Goal: Information Seeking & Learning: Find specific fact

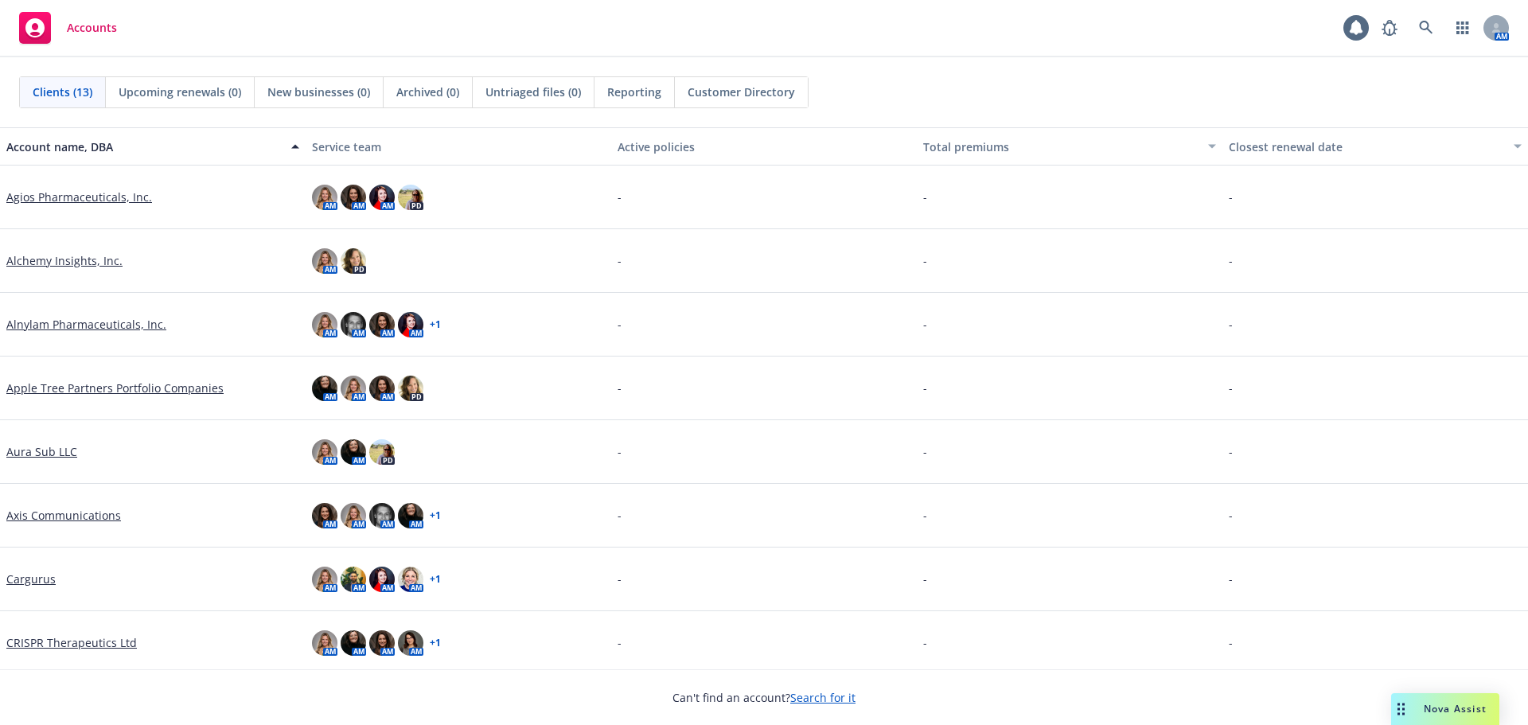
click at [1405, 710] on div "Drag to move" at bounding box center [1401, 709] width 20 height 32
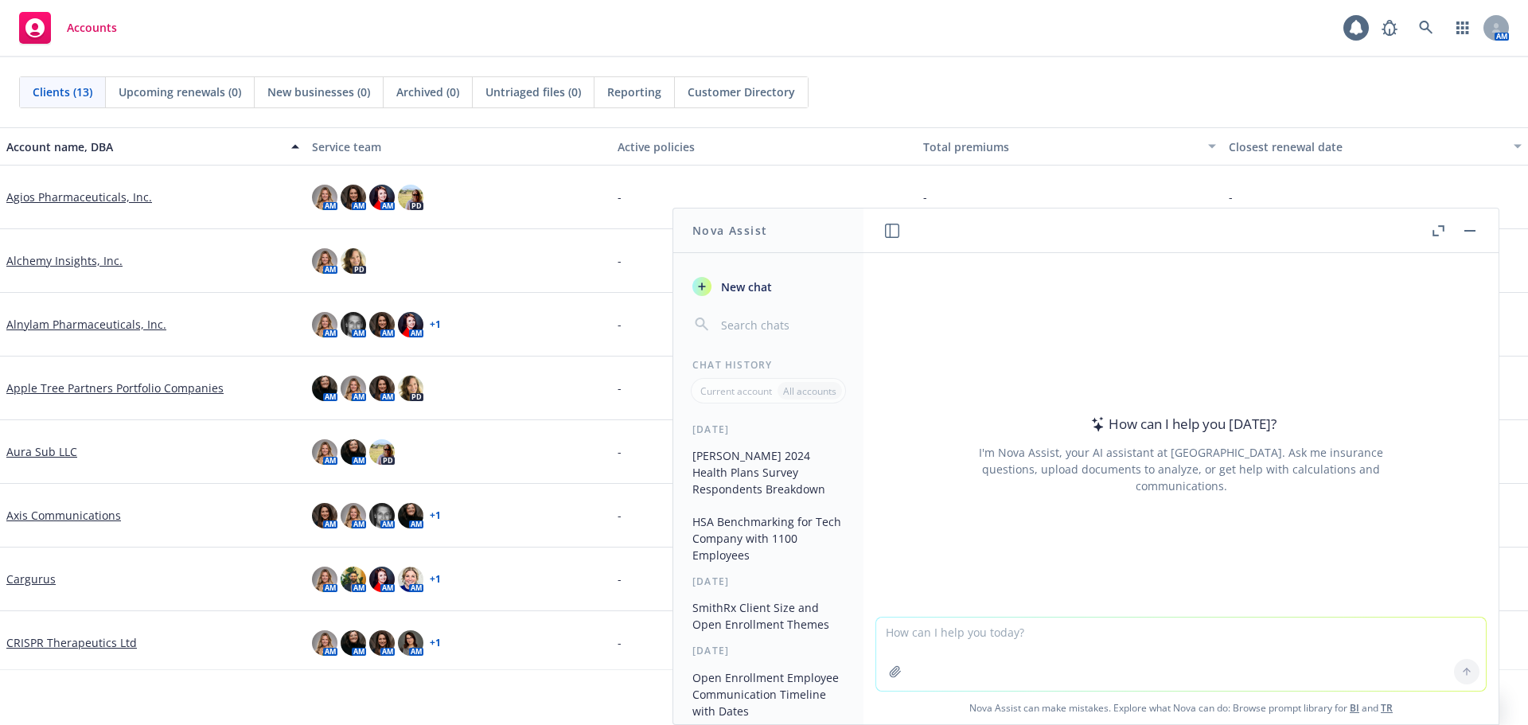
click at [1018, 638] on textarea at bounding box center [1180, 653] width 609 height 73
type textarea "tell me the best source for average HSA deductible and average employer contrib…"
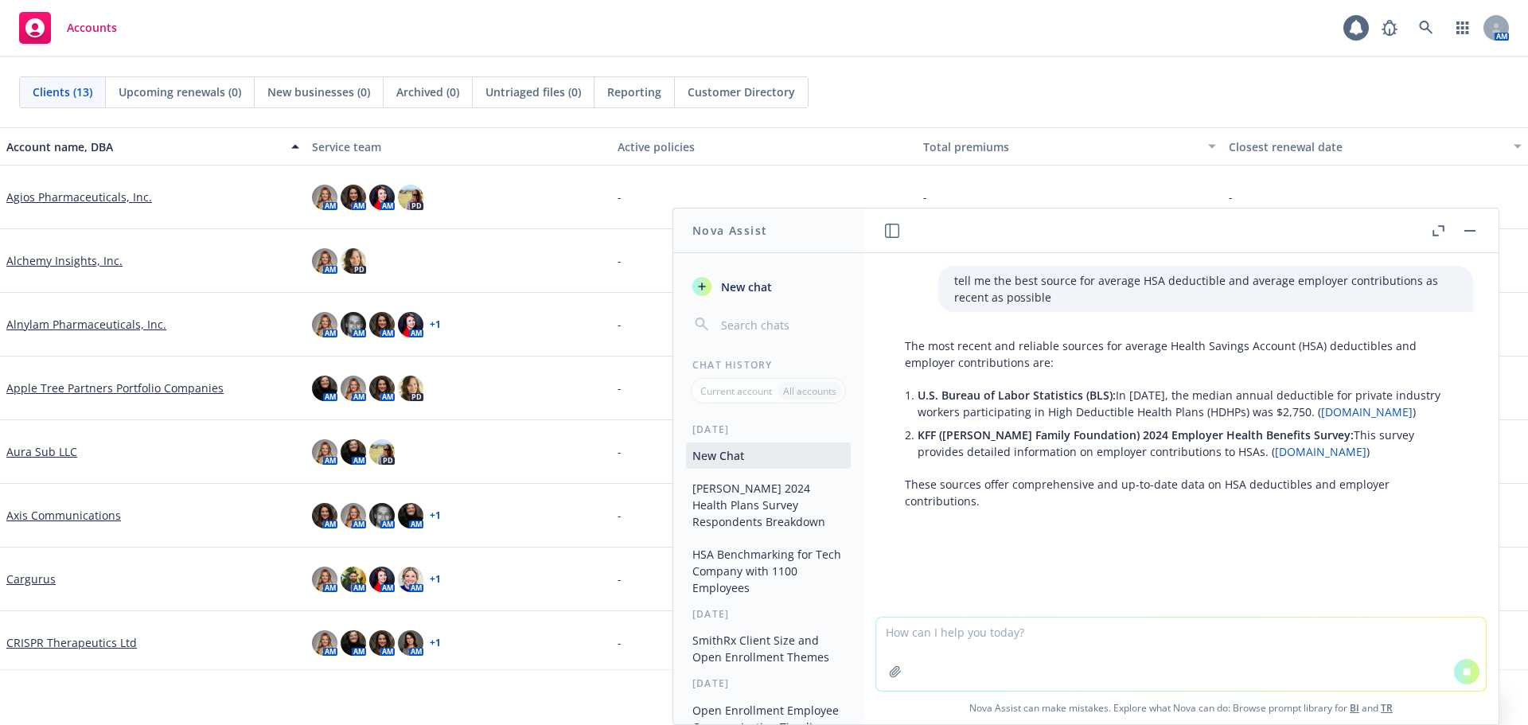
click at [1275, 455] on link "[DOMAIN_NAME]" at bounding box center [1320, 451] width 91 height 15
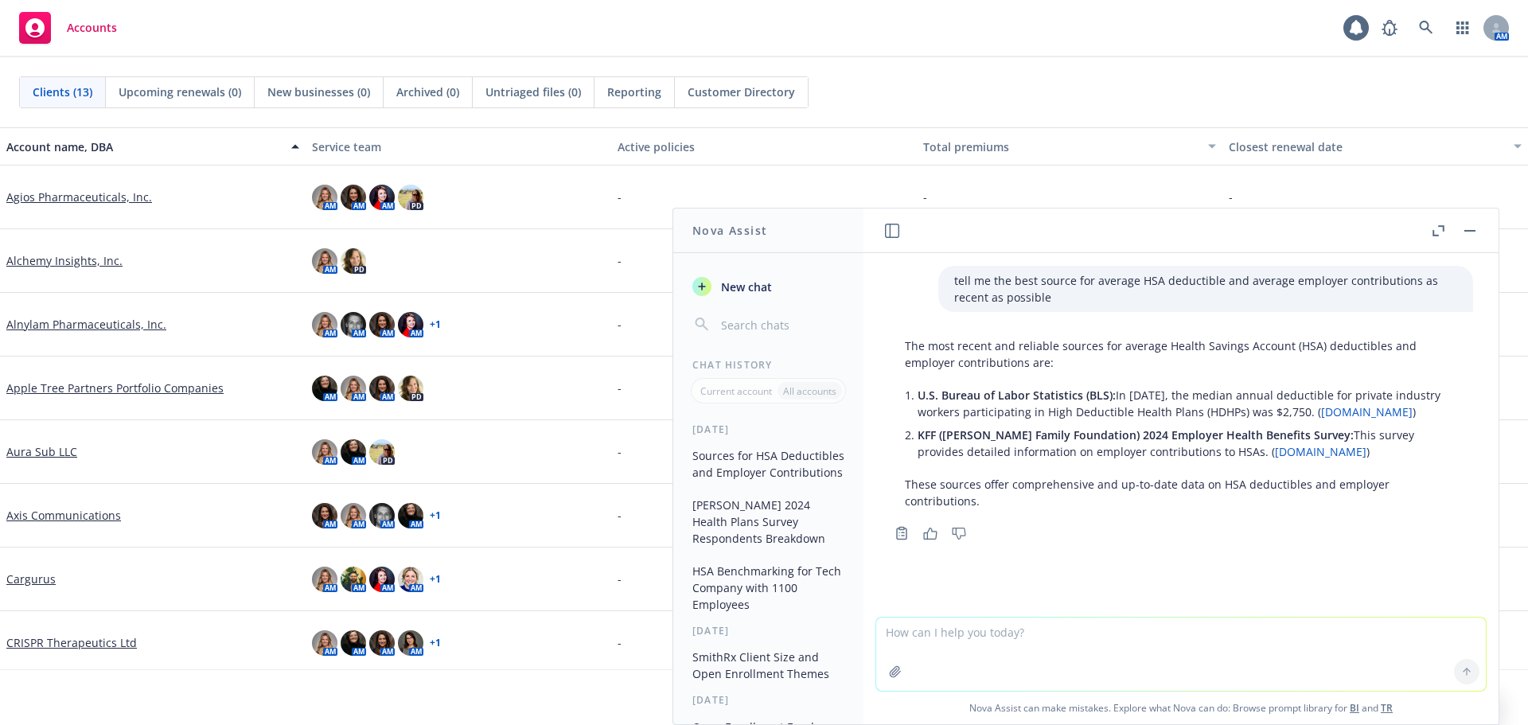
click at [994, 641] on textarea at bounding box center [1180, 653] width 609 height 73
paste textarea "2024 Employer Health Benefits Survey"
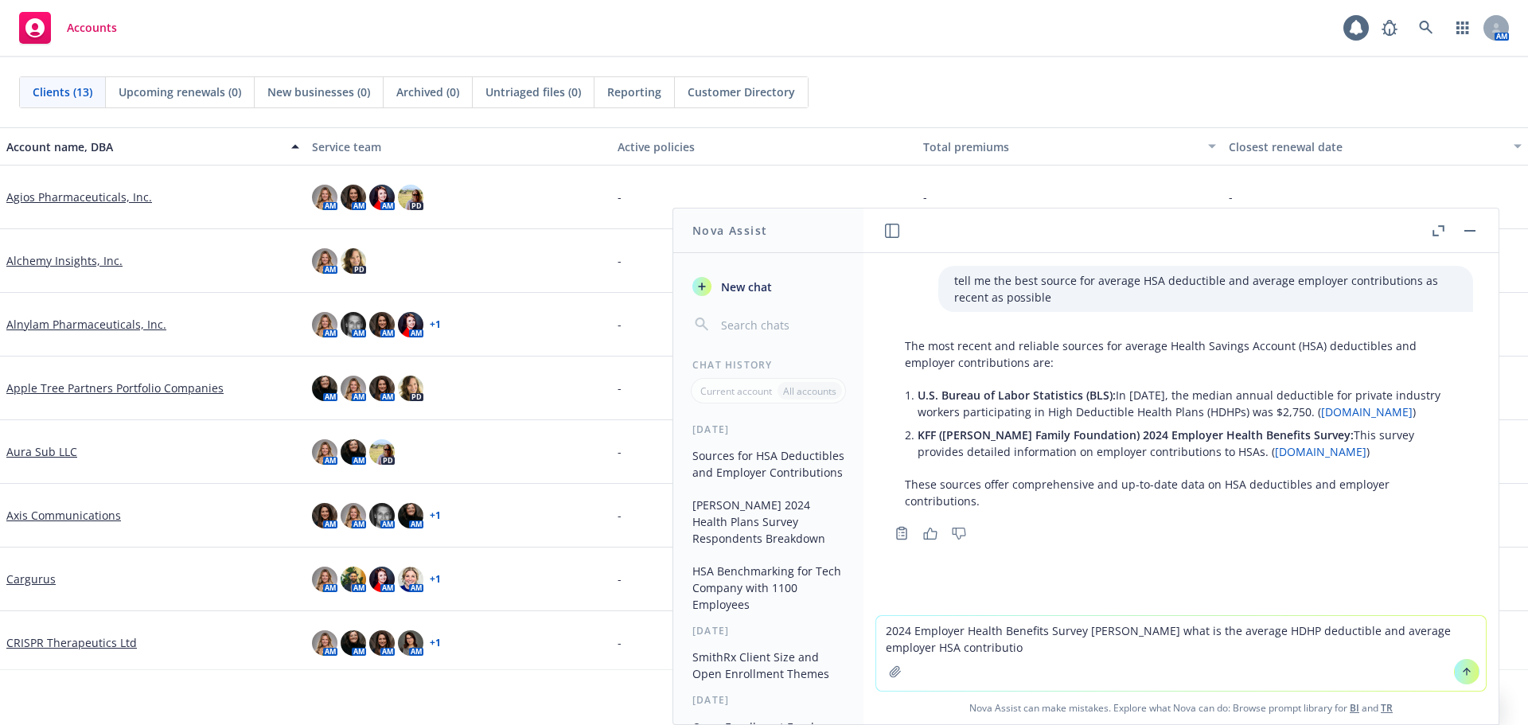
type textarea "2024 Employer Health Benefits Survey [PERSON_NAME] what is the average HDHP ded…"
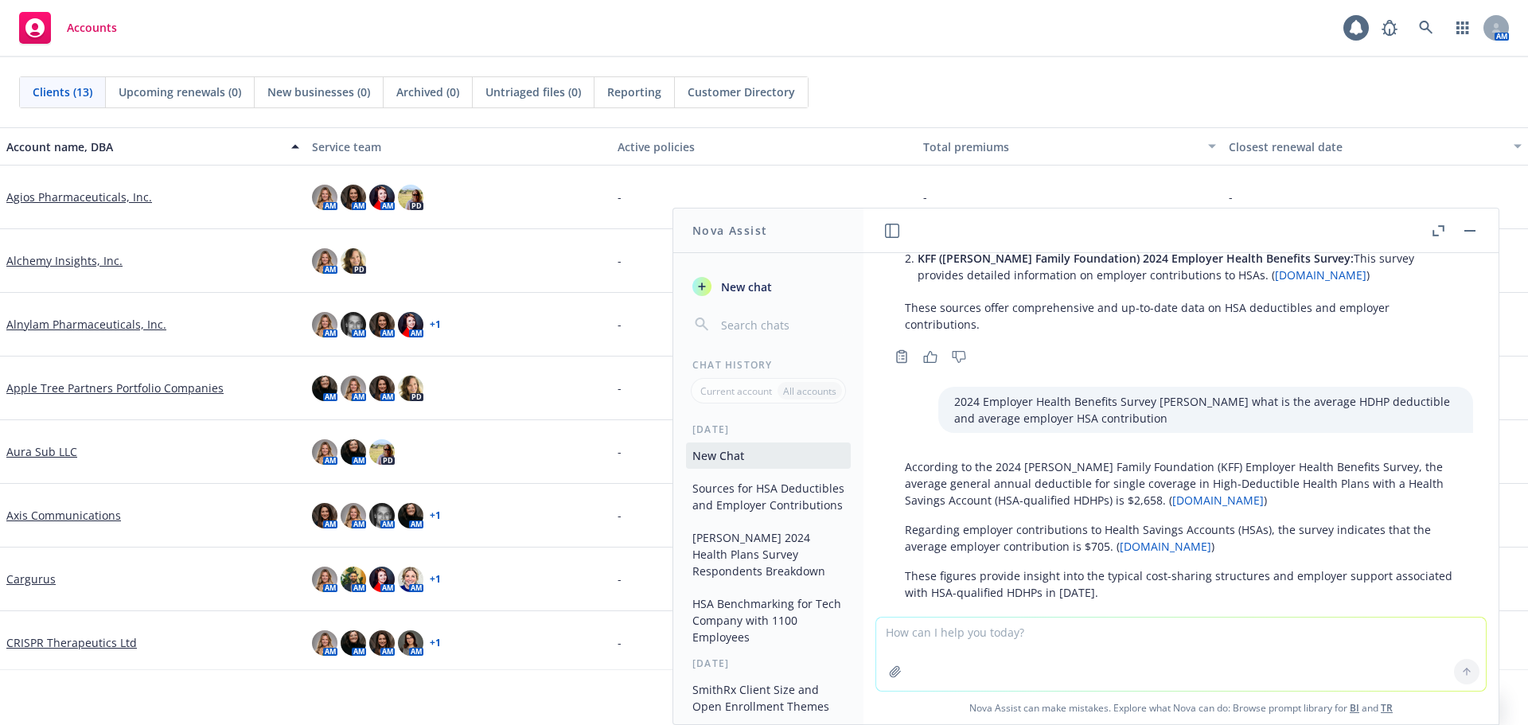
scroll to position [234, 0]
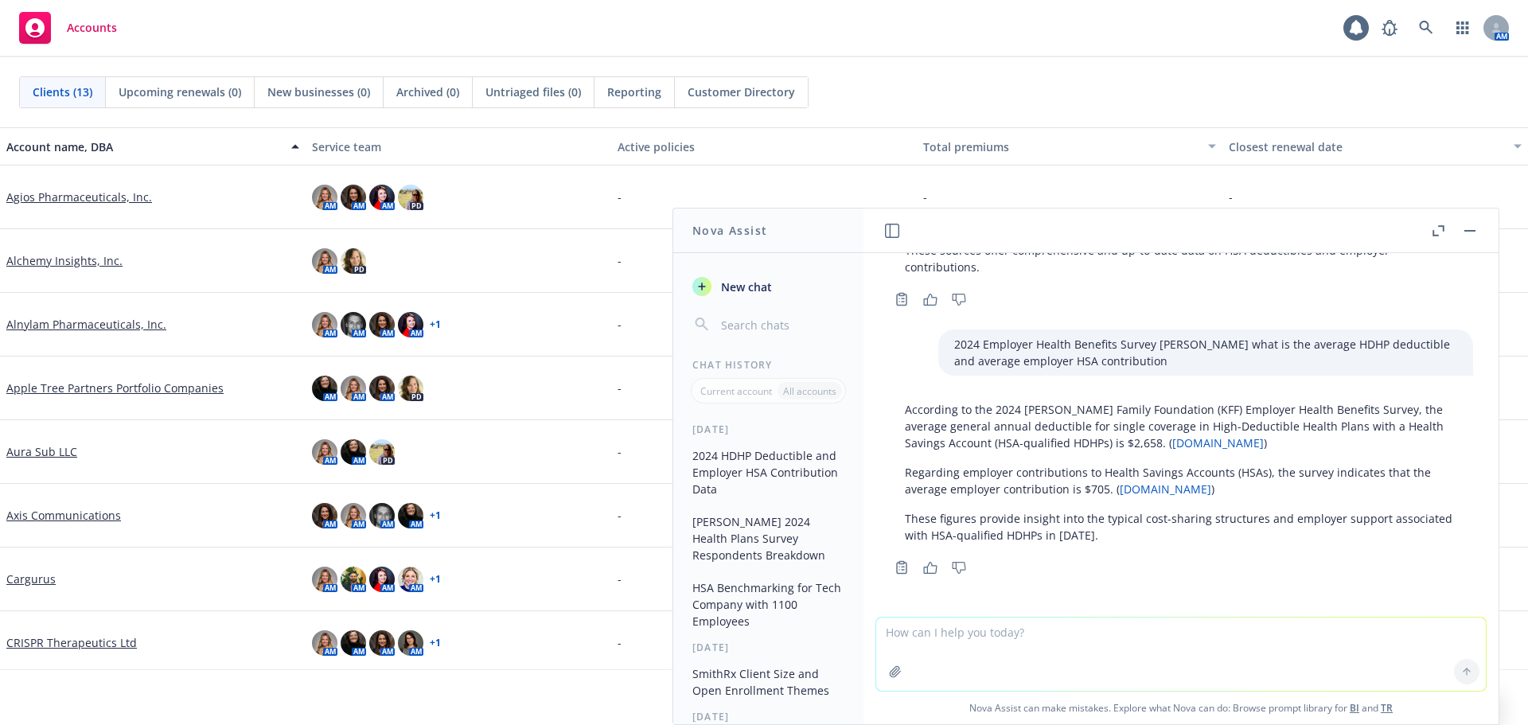
click at [1172, 447] on link "[DOMAIN_NAME]" at bounding box center [1217, 442] width 91 height 15
